Goal: Task Accomplishment & Management: Use online tool/utility

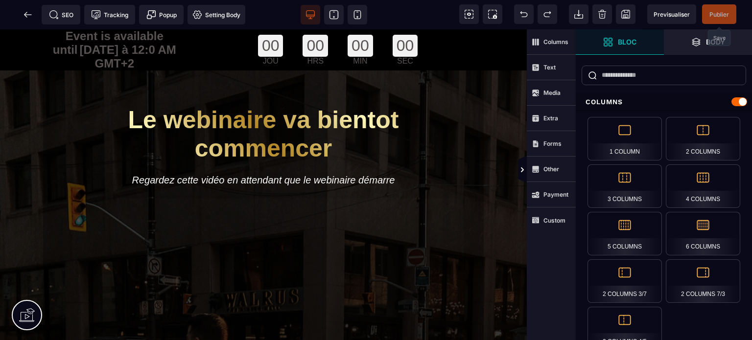
click at [719, 17] on span "Publier" at bounding box center [719, 14] width 20 height 7
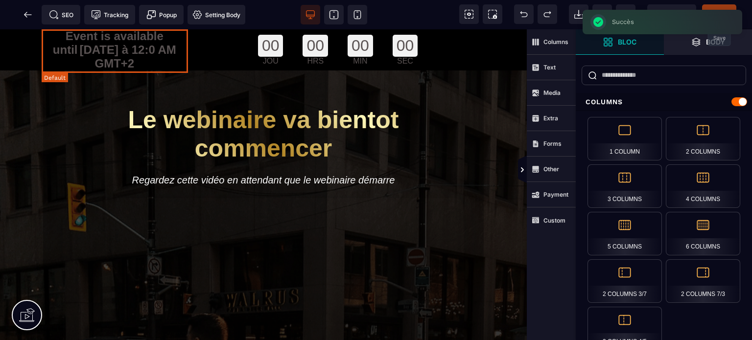
click at [156, 67] on div "Event is available until Samedi à 12:0 AM GMT+2" at bounding box center [114, 49] width 149 height 41
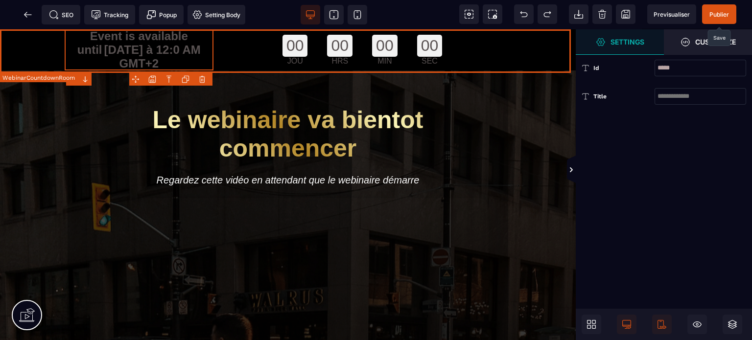
click at [30, 63] on div "Event is available until Samedi à 12:0 AM GMT+2 00 JOU 00 HRS 00 MIN 00 SEC" at bounding box center [288, 49] width 576 height 41
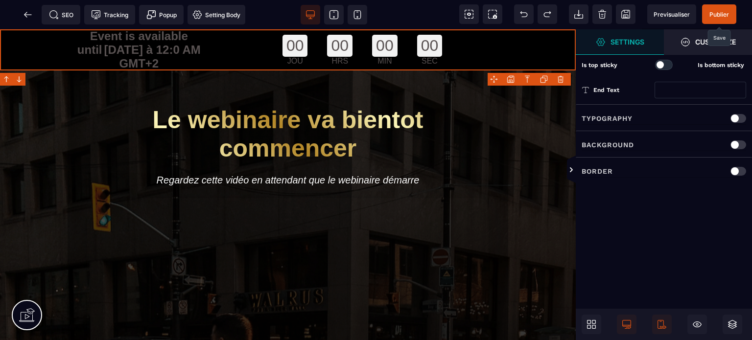
click at [718, 13] on span "Publier" at bounding box center [719, 14] width 20 height 7
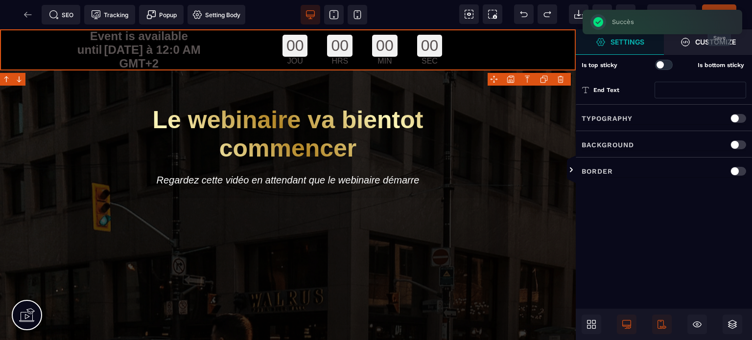
click at [25, 17] on div "SEO Tracking Popup Setting Body" at bounding box center [125, 15] width 247 height 20
click at [25, 15] on icon at bounding box center [25, 14] width 3 height 5
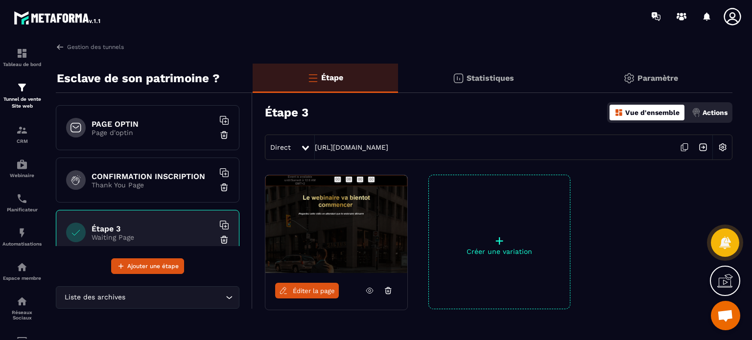
click at [489, 115] on div "Étape 3 Vue d'ensemble Actions" at bounding box center [498, 112] width 467 height 34
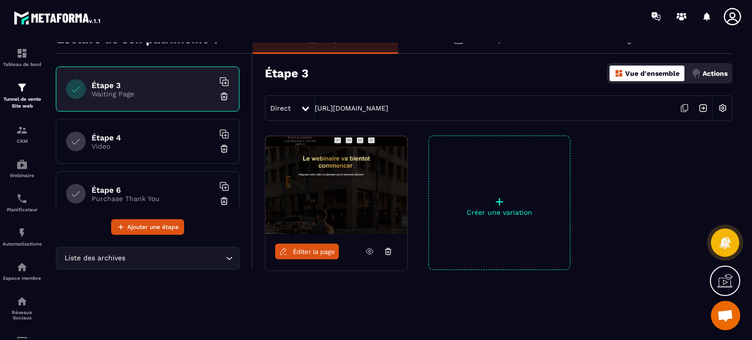
scroll to position [98, 0]
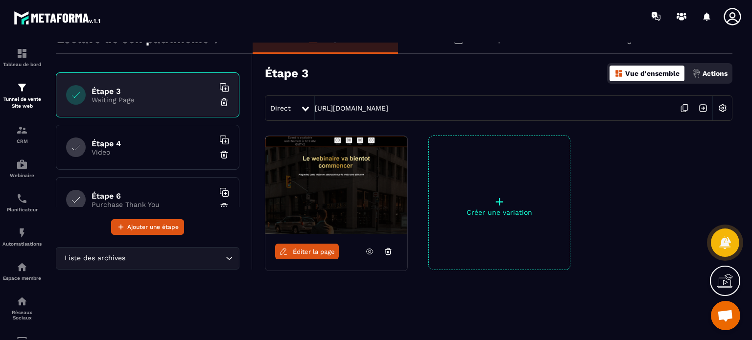
click at [308, 256] on link "Éditer la page" at bounding box center [307, 252] width 64 height 16
